Goal: Task Accomplishment & Management: Manage account settings

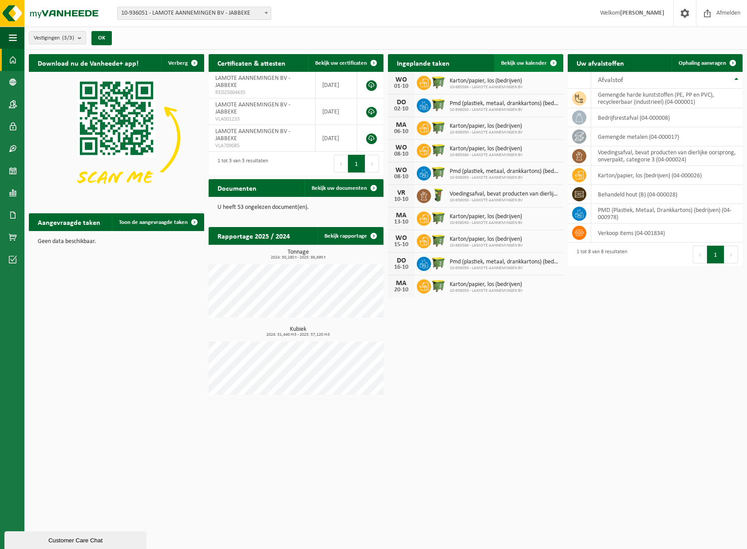
click at [552, 63] on span at bounding box center [553, 63] width 18 height 18
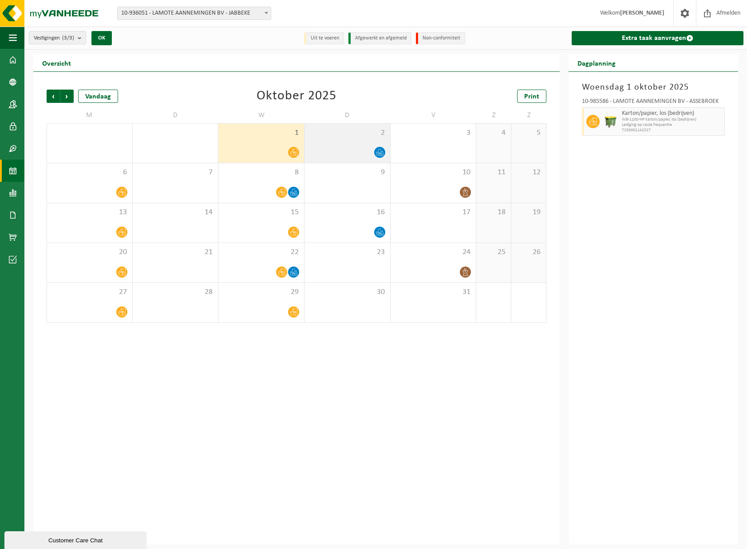
click at [387, 145] on div "2" at bounding box center [347, 143] width 86 height 39
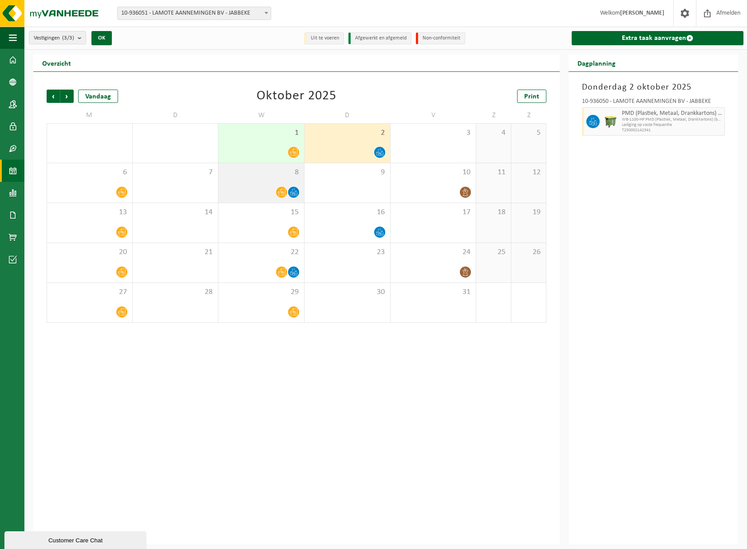
click at [301, 180] on div "8" at bounding box center [261, 182] width 86 height 39
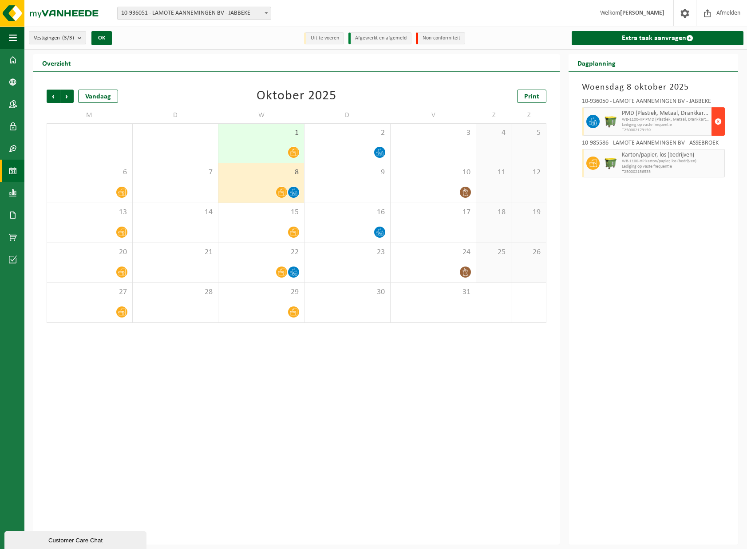
click at [712, 118] on button "button" at bounding box center [717, 121] width 13 height 28
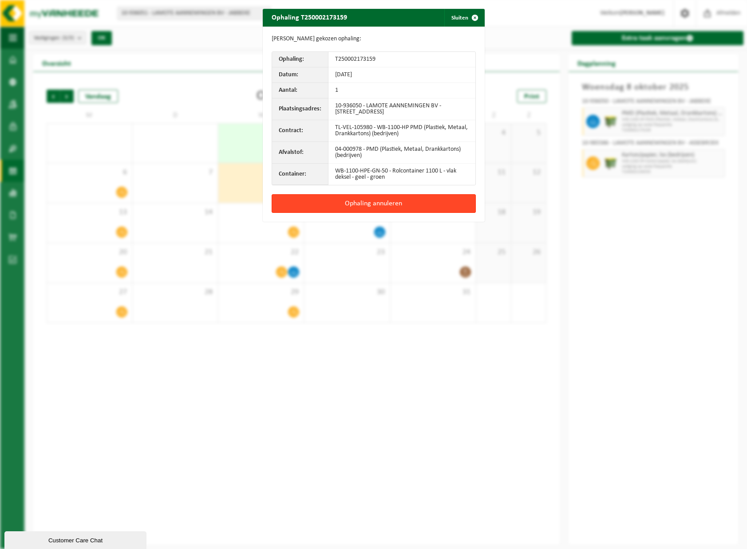
click at [357, 207] on button "Ophaling annuleren" at bounding box center [373, 203] width 204 height 19
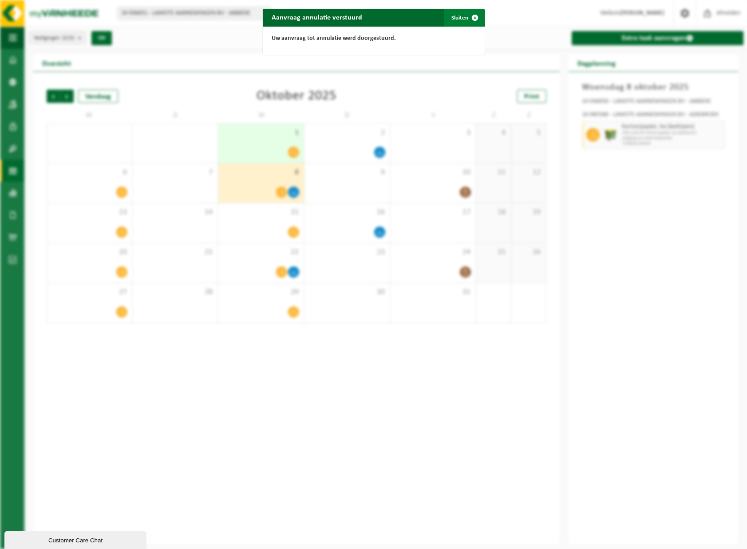
click at [459, 20] on button "Sluiten" at bounding box center [463, 18] width 39 height 18
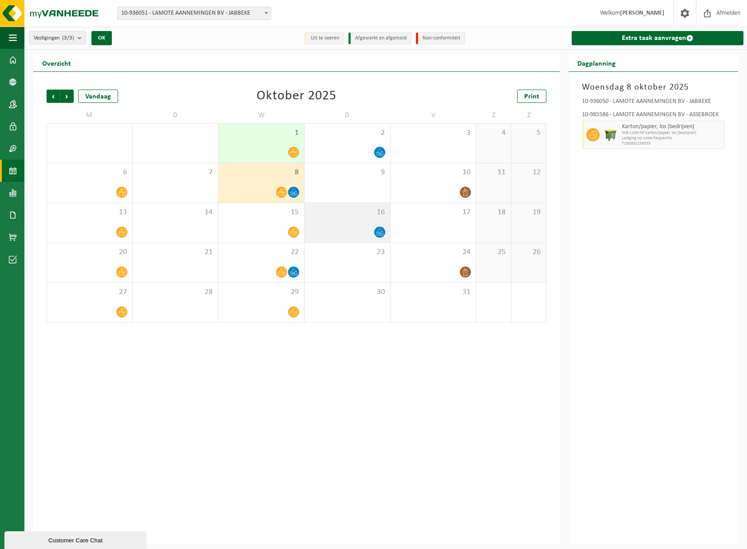
click at [364, 218] on div "16" at bounding box center [347, 222] width 86 height 39
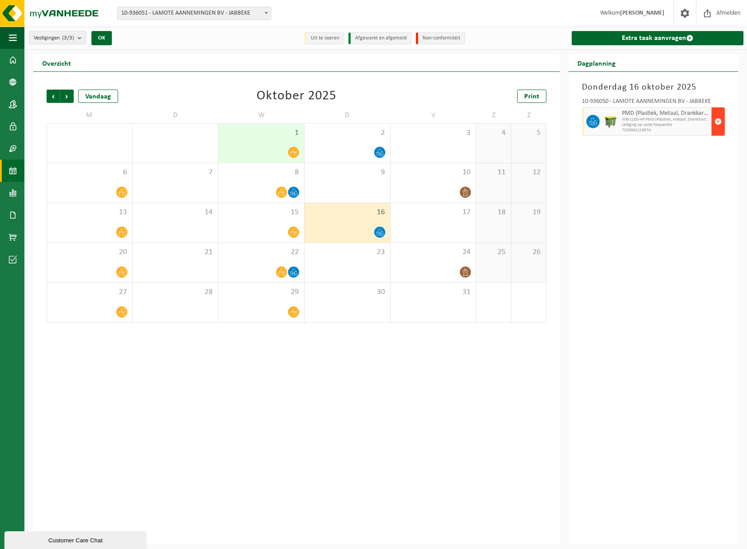
click at [715, 117] on span "button" at bounding box center [717, 122] width 7 height 18
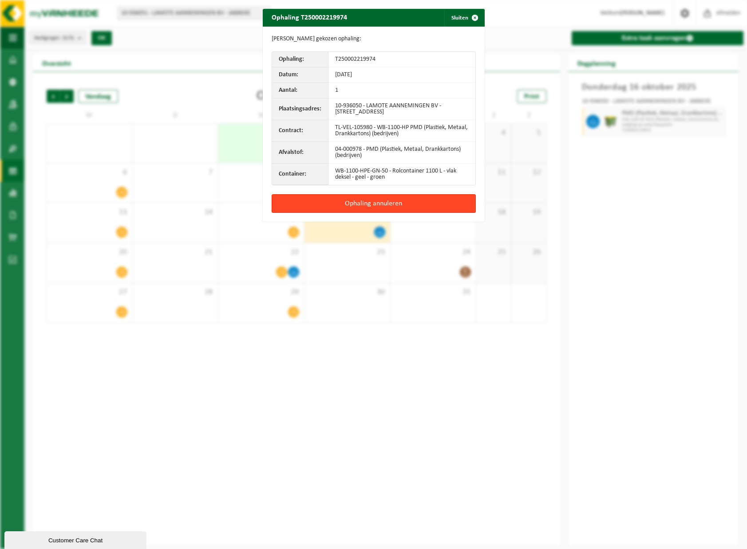
click at [360, 201] on button "Ophaling annuleren" at bounding box center [373, 203] width 204 height 19
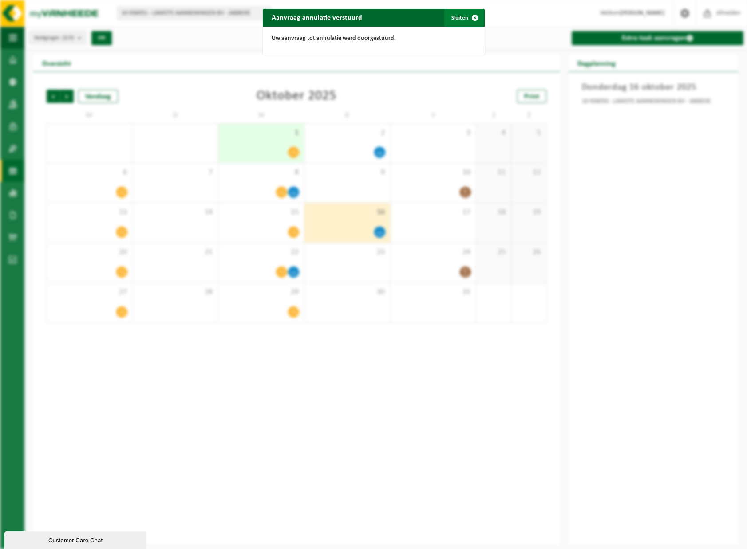
click at [451, 16] on button "Sluiten" at bounding box center [463, 18] width 39 height 18
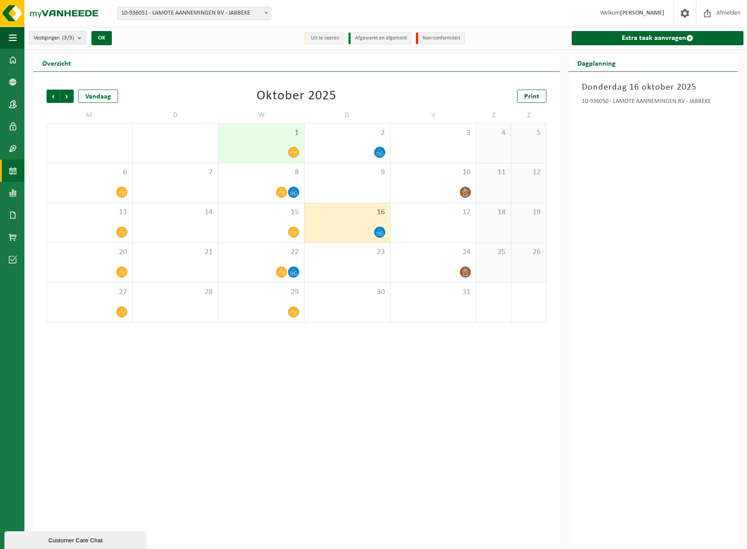
click at [677, 311] on div "Donderdag 16 oktober 2025 10-936050 - LAMOTE AANNEMINGEN BV - JABBEKE" at bounding box center [652, 308] width 169 height 473
click at [665, 200] on div "Donderdag 16 oktober 2025 10-936050 - LAMOTE AANNEMINGEN BV - JABBEKE" at bounding box center [652, 308] width 169 height 473
